Goal: Information Seeking & Learning: Learn about a topic

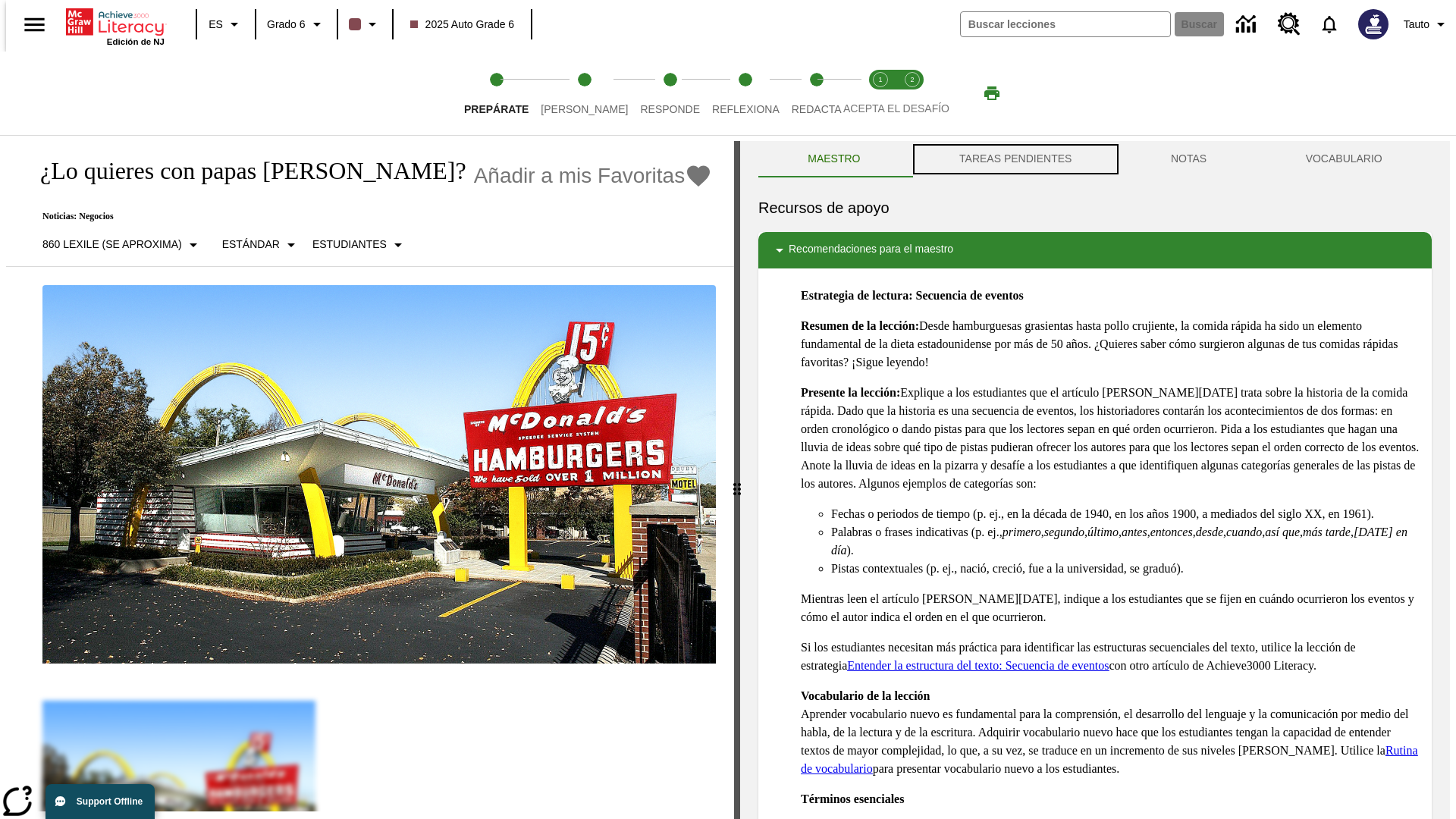
click at [1013, 159] on button "TAREAS PENDIENTES" at bounding box center [1015, 159] width 211 height 37
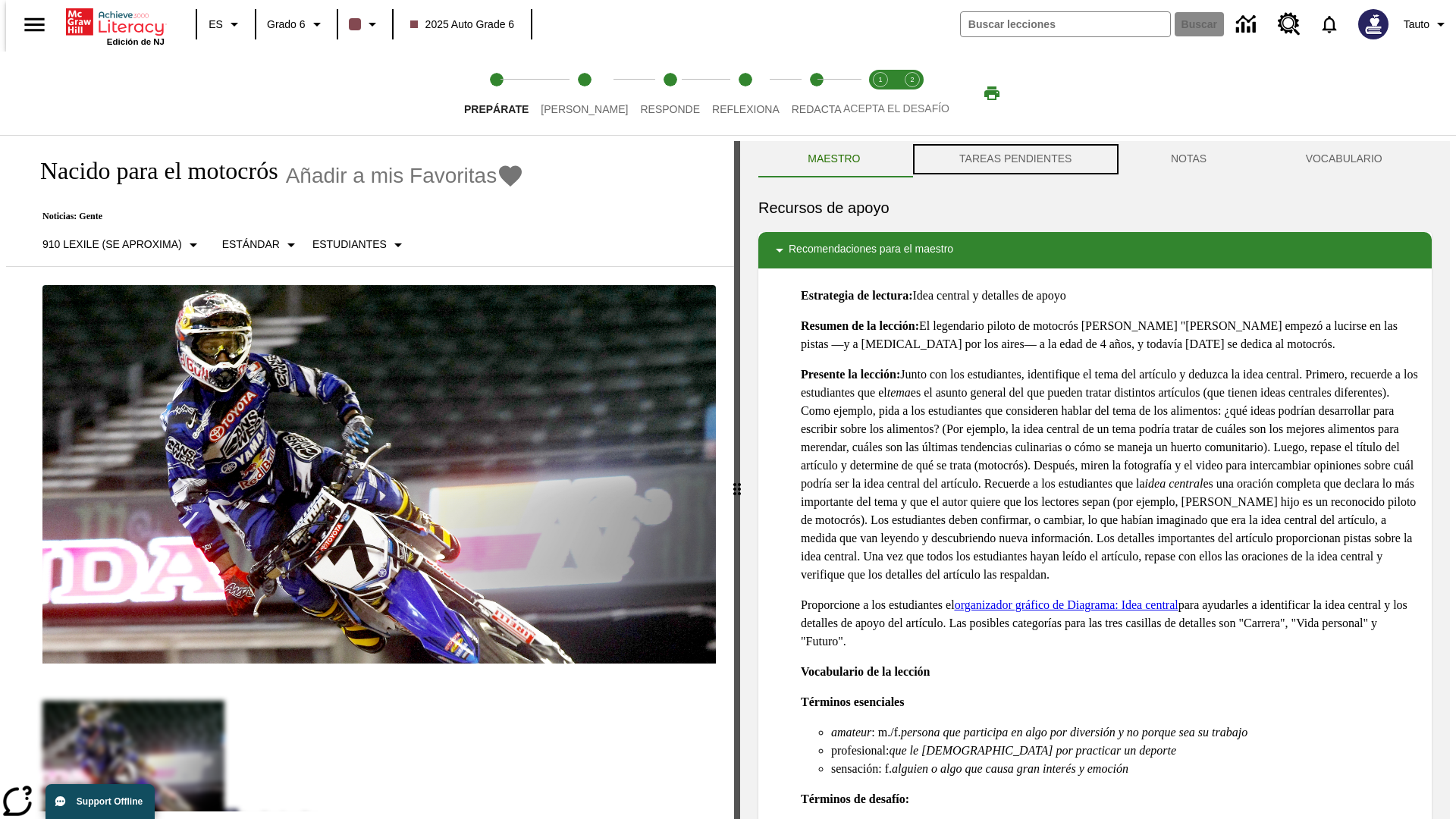
click at [1013, 159] on button "TAREAS PENDIENTES" at bounding box center [1015, 159] width 211 height 37
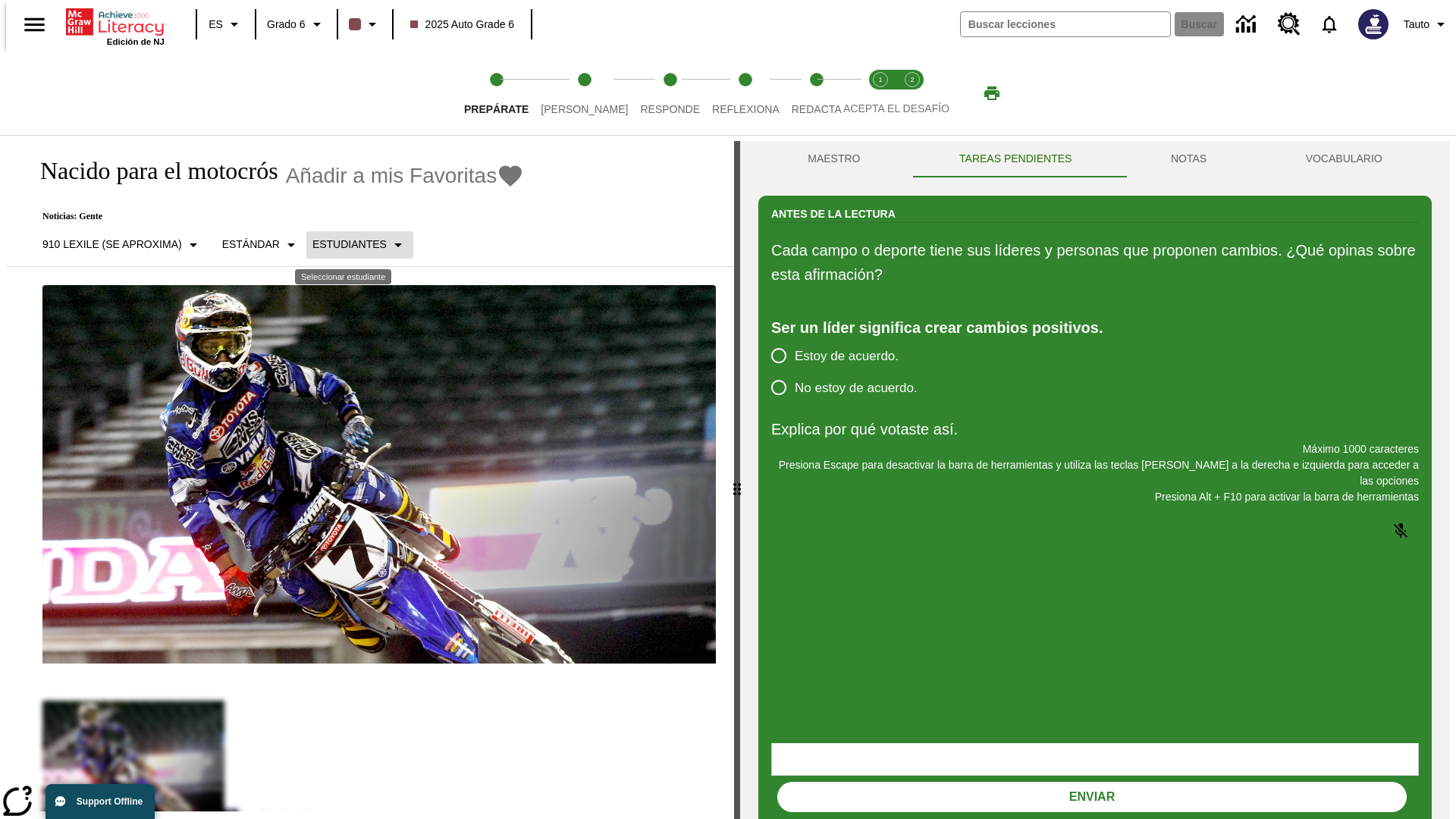
click at [348, 244] on p "Estudiantes" at bounding box center [349, 244] width 74 height 16
